Goal: Information Seeking & Learning: Find specific fact

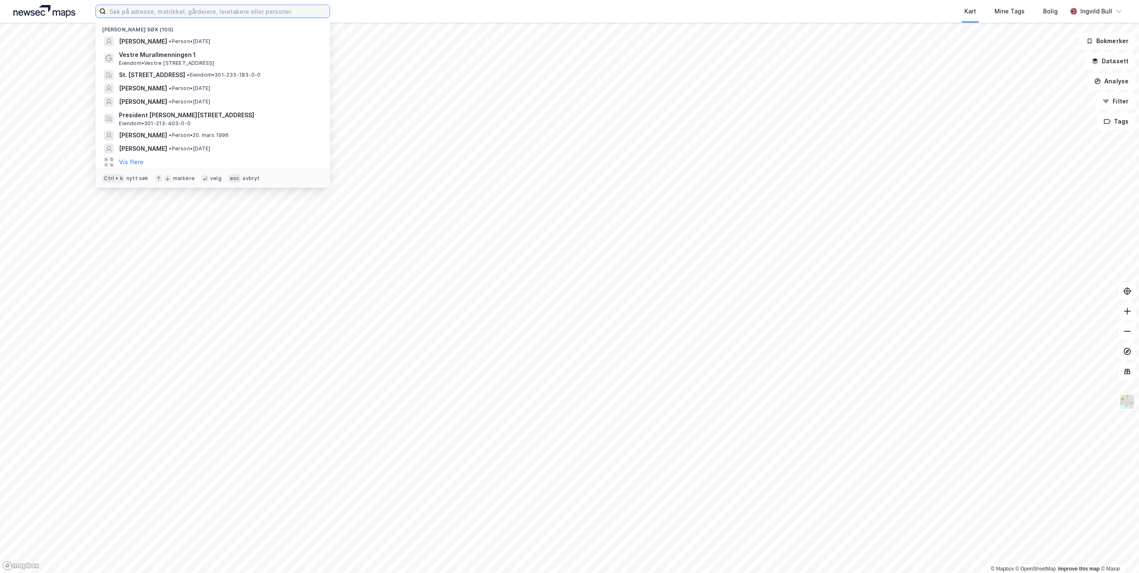
click at [215, 10] on input at bounding box center [218, 11] width 224 height 13
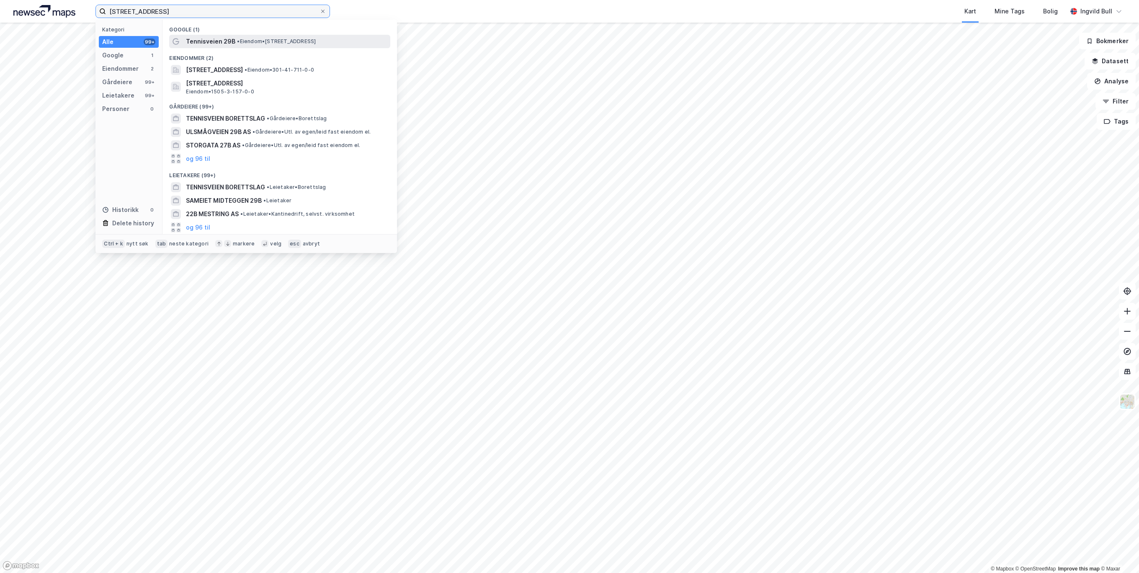
type input "[STREET_ADDRESS]"
click at [239, 43] on span "•" at bounding box center [238, 41] width 3 height 6
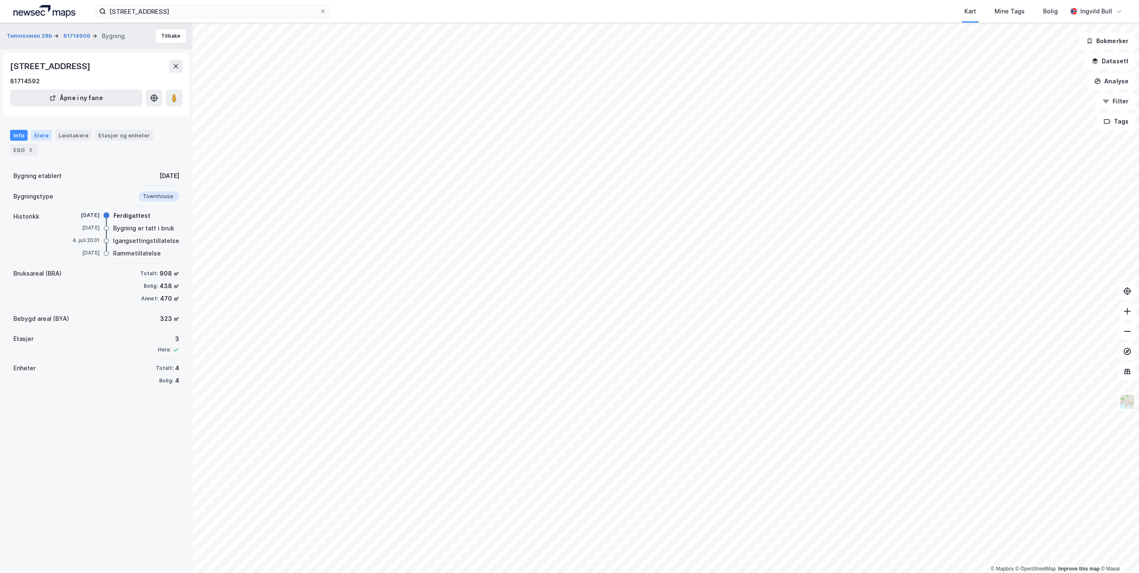
click at [39, 137] on div "Eiere" at bounding box center [41, 135] width 21 height 11
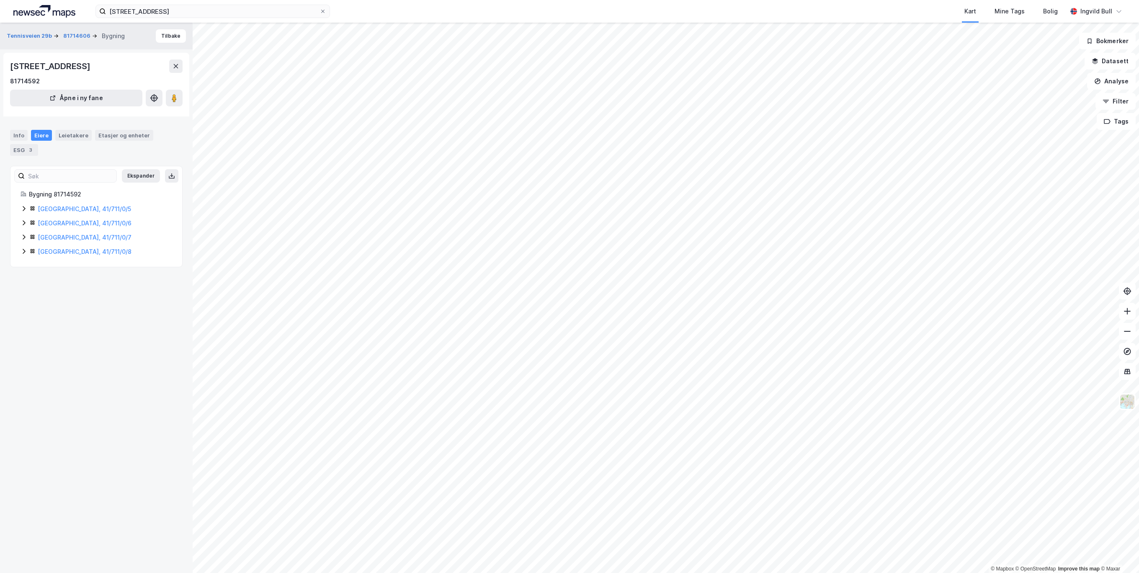
click at [24, 211] on icon at bounding box center [24, 208] width 7 height 7
